Goal: Information Seeking & Learning: Learn about a topic

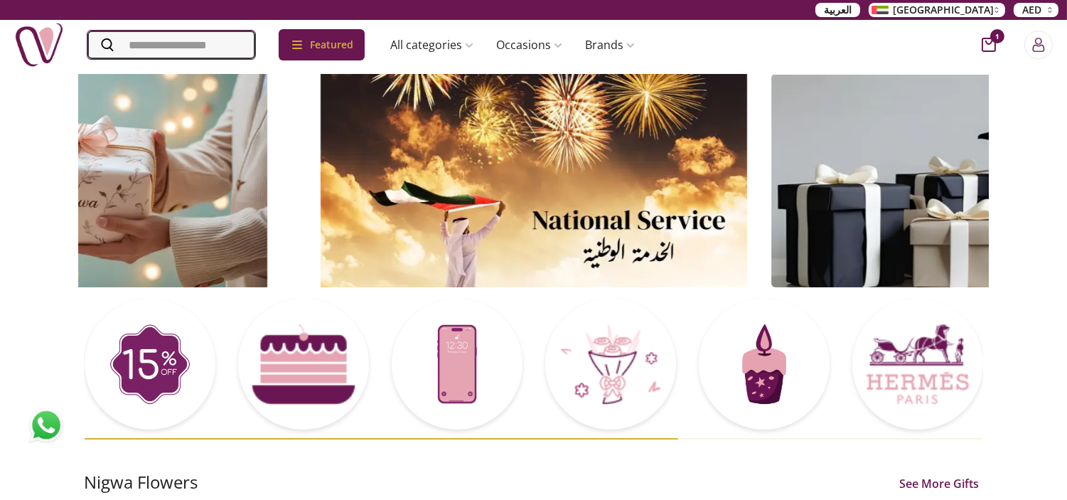
click at [251, 50] on input "Search" at bounding box center [171, 45] width 168 height 28
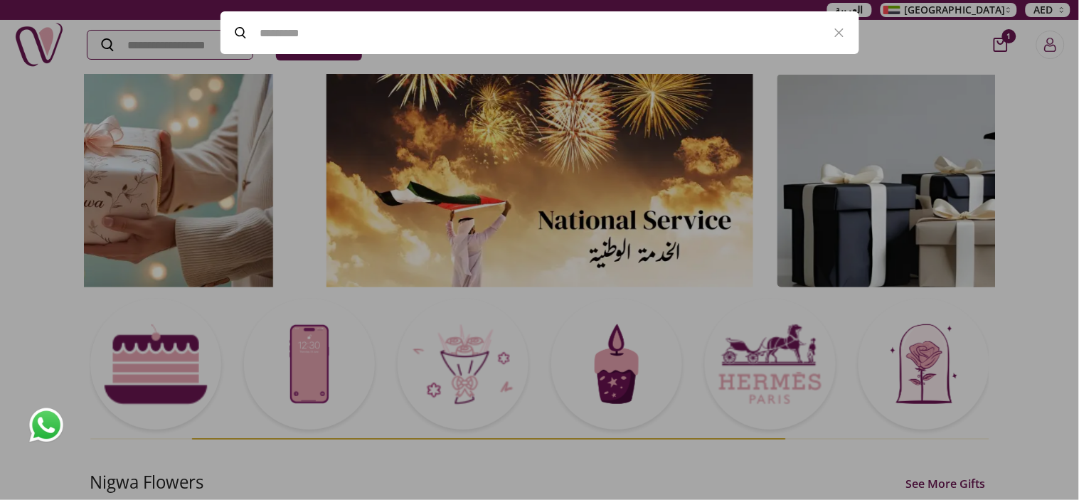
paste input "**********"
type input "**********"
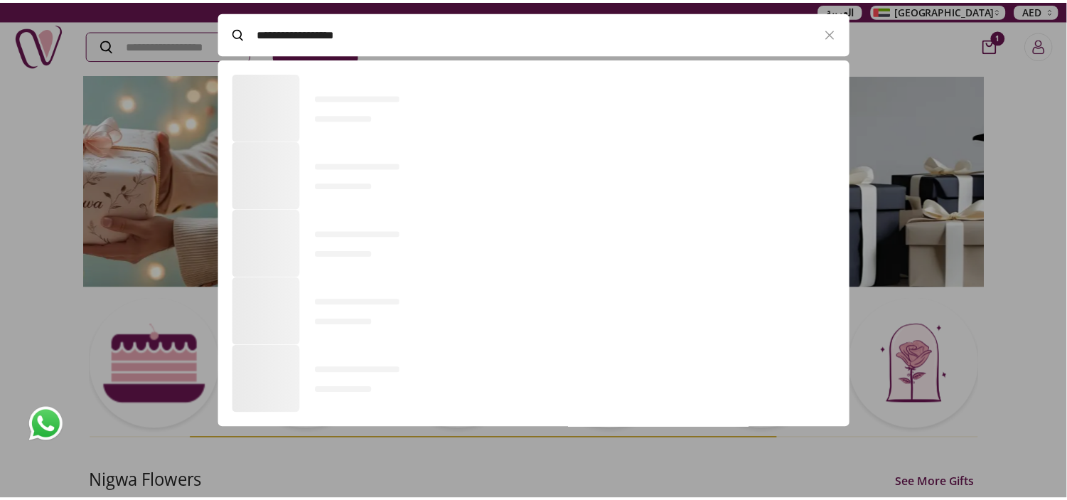
scroll to position [391, 638]
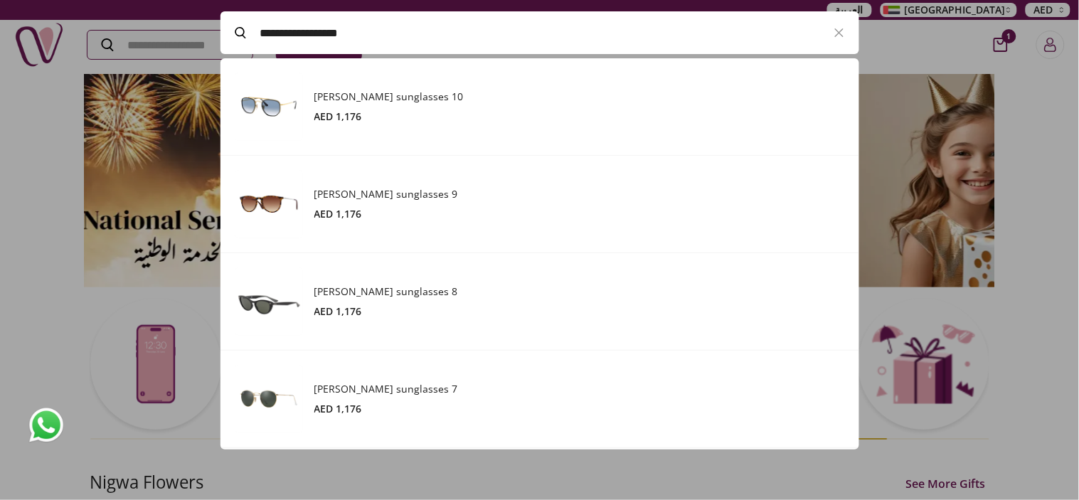
click at [356, 295] on h3 "[PERSON_NAME] sunglasses 8" at bounding box center [579, 291] width 530 height 14
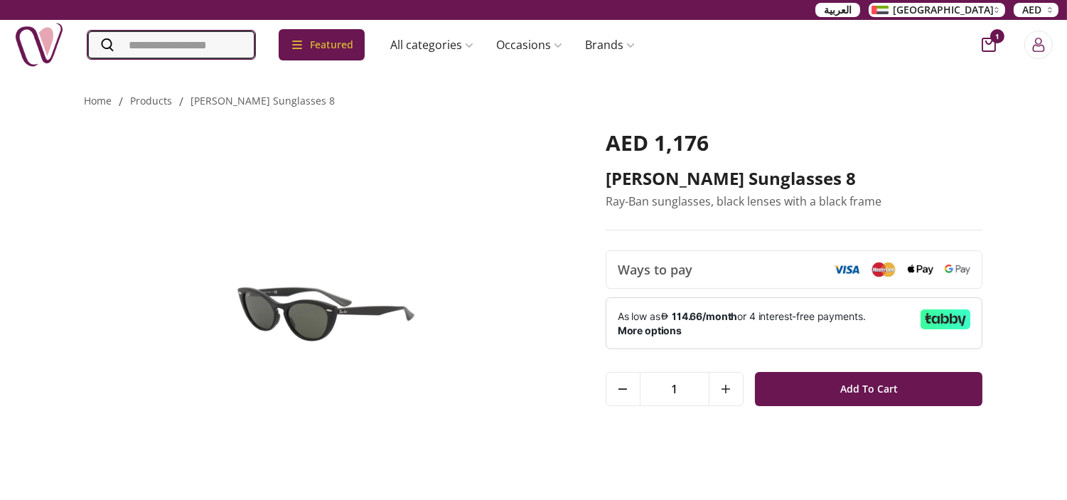
click at [166, 31] on input "Search" at bounding box center [171, 45] width 168 height 28
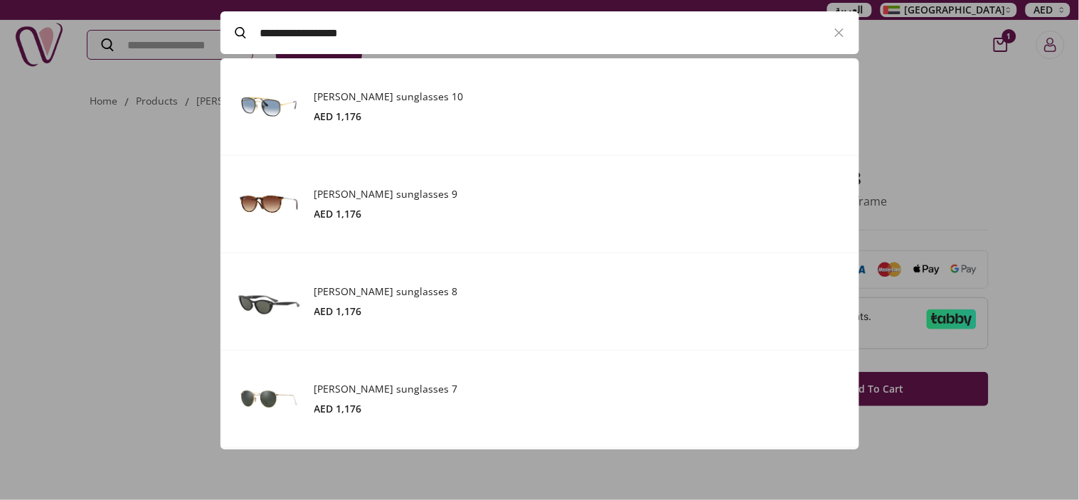
click at [370, 107] on div "[PERSON_NAME] sunglasses 10 AED 1,176" at bounding box center [579, 107] width 530 height 34
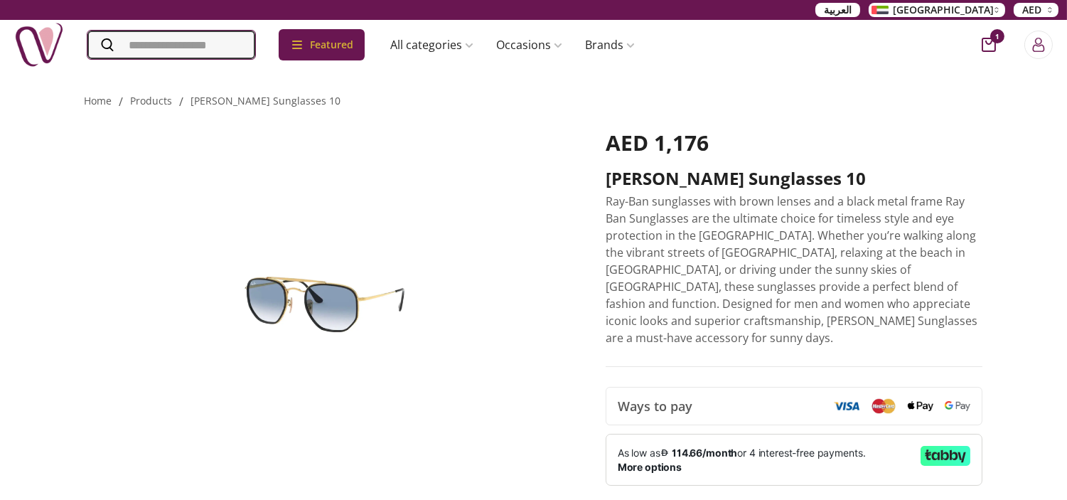
click at [255, 41] on input "Search" at bounding box center [171, 45] width 168 height 28
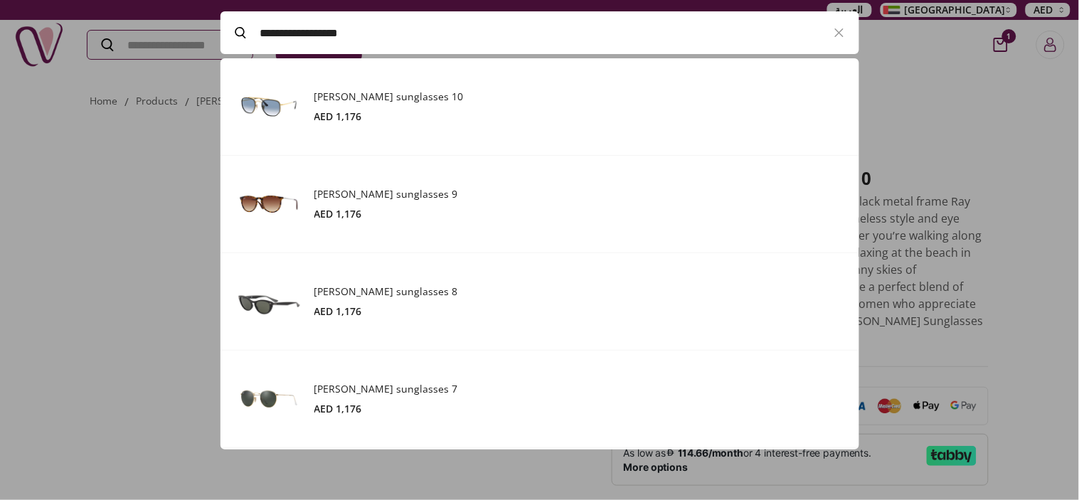
click at [918, 204] on div at bounding box center [539, 250] width 1079 height 500
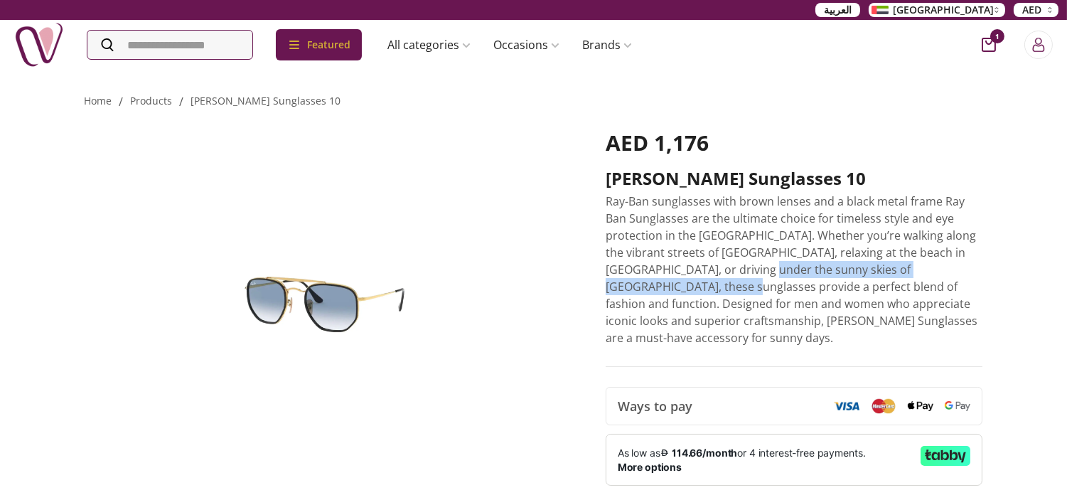
drag, startPoint x: 728, startPoint y: 269, endPoint x: 644, endPoint y: 282, distance: 85.6
click at [644, 282] on p "Ray-Ban sunglasses with brown lenses and a black metal frame Ray Ban Sunglasses…" at bounding box center [795, 270] width 378 height 154
copy p "these sunglasses provide a perfect blend of fashion"
